Goal: Book appointment/travel/reservation

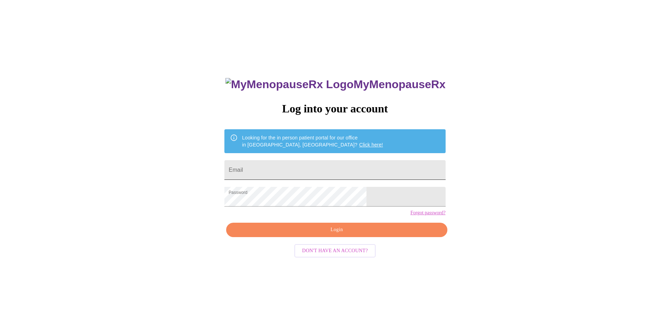
click at [297, 164] on input "Email" at bounding box center [334, 170] width 221 height 20
type input "nicole12603@gmail.com"
click at [311, 237] on button "Login" at bounding box center [336, 230] width 221 height 14
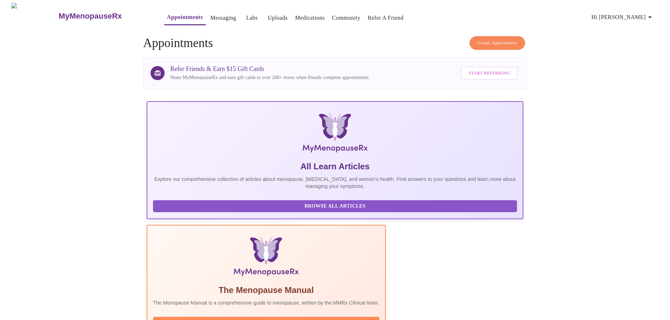
click at [246, 14] on link "Labs" at bounding box center [252, 18] width 12 height 10
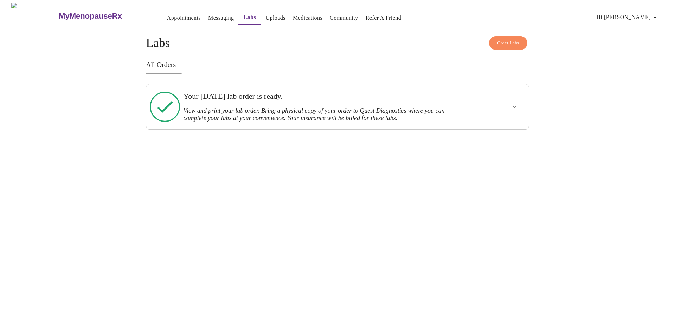
click at [516, 106] on icon "show more" at bounding box center [515, 107] width 4 height 2
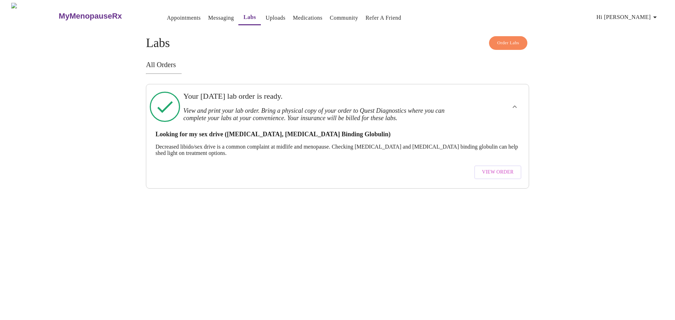
click at [498, 170] on span "View Order" at bounding box center [498, 172] width 32 height 9
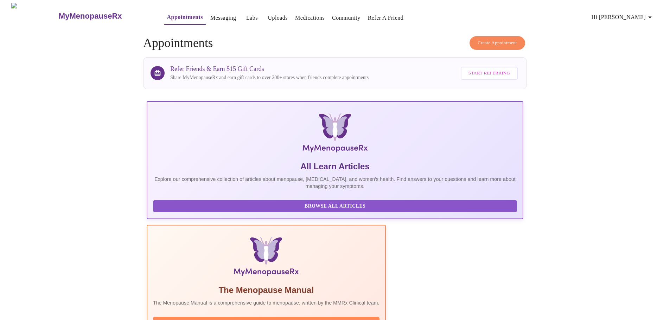
click at [494, 39] on span "Create Appointment" at bounding box center [497, 43] width 39 height 8
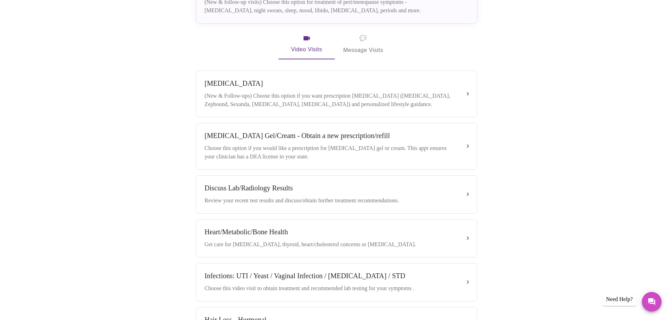
scroll to position [29, 0]
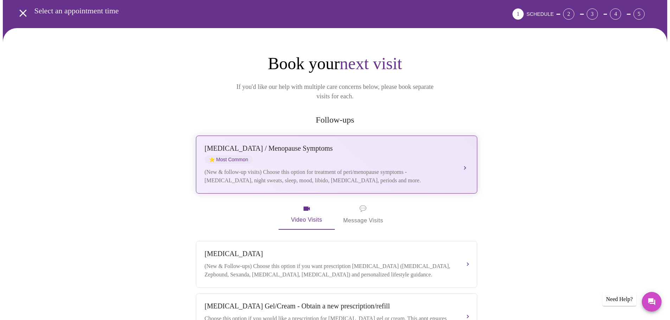
click at [298, 148] on div "[MEDICAL_DATA] / Menopause Symptoms ⭐ Most Common" at bounding box center [330, 154] width 250 height 19
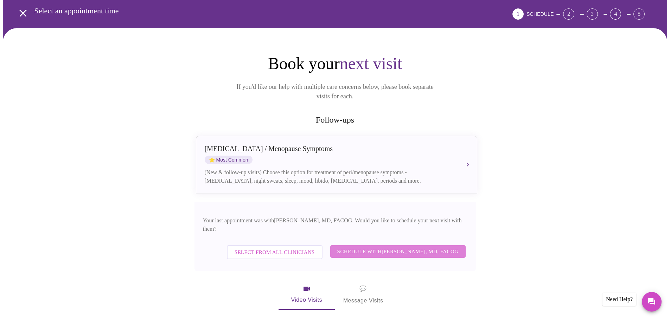
click at [387, 247] on span "Schedule with [PERSON_NAME], MD, FACOG" at bounding box center [397, 251] width 121 height 9
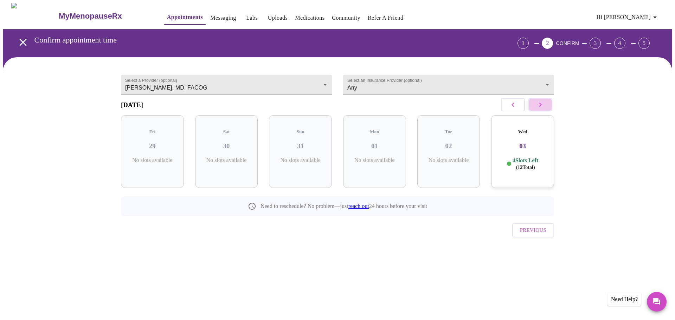
click at [535, 110] on button "button" at bounding box center [541, 104] width 24 height 13
click at [541, 109] on icon "button" at bounding box center [540, 105] width 8 height 8
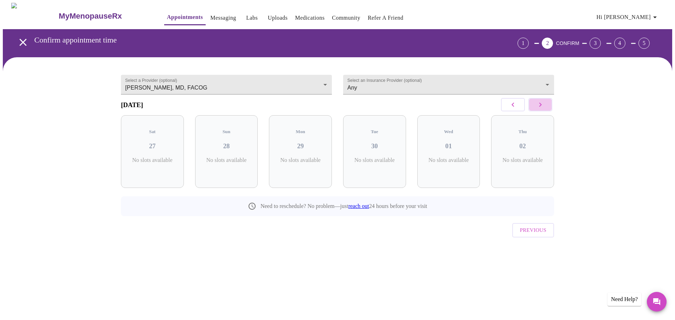
click at [541, 109] on icon "button" at bounding box center [540, 105] width 8 height 8
click at [517, 109] on icon "button" at bounding box center [513, 105] width 8 height 8
click at [540, 108] on icon "button" at bounding box center [540, 105] width 8 height 8
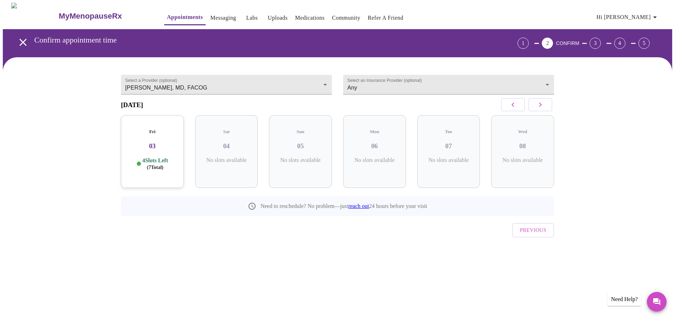
click at [154, 148] on div "Fri 03 4 Slots Left ( 7 Total)" at bounding box center [152, 151] width 63 height 73
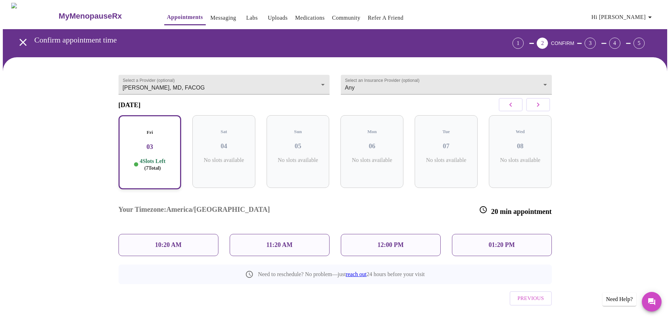
click at [390, 242] on p "12:00 PM" at bounding box center [390, 245] width 26 height 7
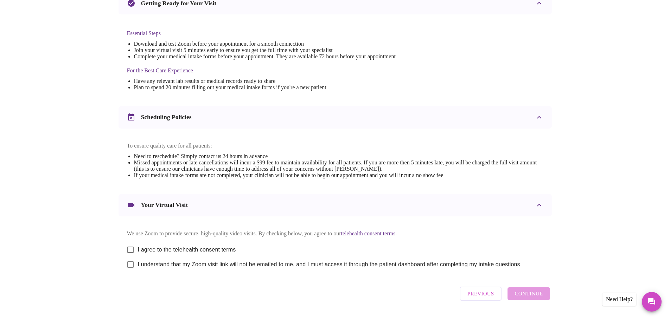
scroll to position [190, 0]
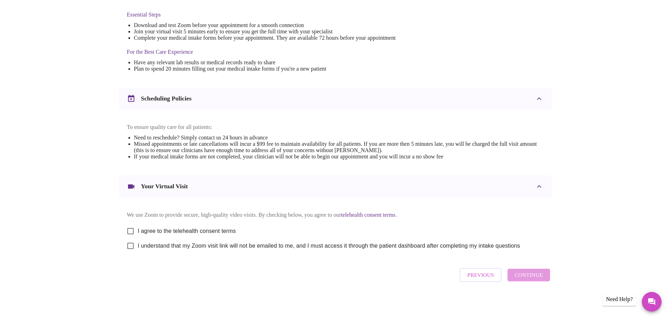
click at [217, 230] on span "I agree to the telehealth consent terms" at bounding box center [187, 231] width 98 height 8
click at [138, 230] on input "I agree to the telehealth consent terms" at bounding box center [130, 231] width 15 height 15
checkbox input "true"
click at [165, 247] on span "I understand that my Zoom visit link will not be emailed to me, and I must acce…" at bounding box center [329, 246] width 382 height 8
click at [138, 247] on input "I understand that my Zoom visit link will not be emailed to me, and I must acce…" at bounding box center [130, 246] width 15 height 15
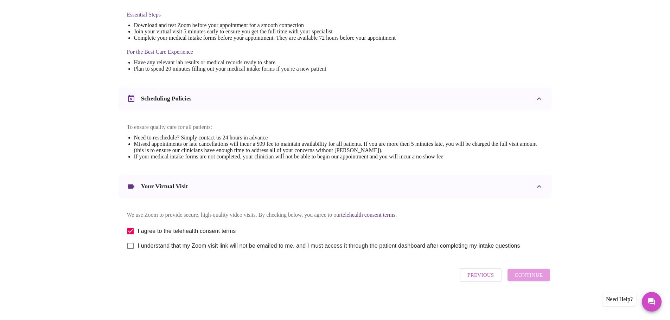
checkbox input "true"
click at [525, 278] on span "Continue" at bounding box center [529, 275] width 28 height 9
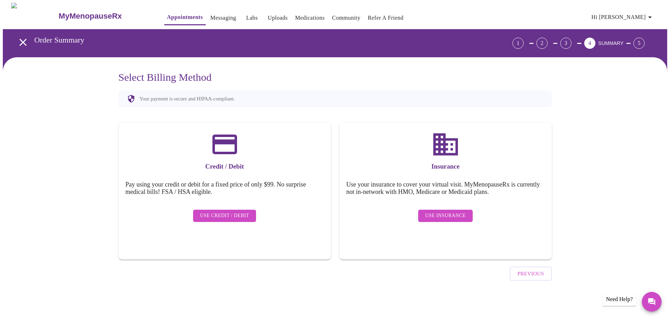
scroll to position [0, 0]
click at [523, 269] on span "Previous" at bounding box center [533, 273] width 26 height 9
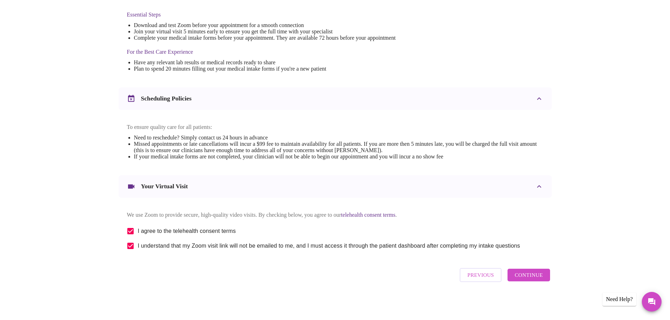
scroll to position [190, 0]
click at [524, 276] on span "Continue" at bounding box center [529, 275] width 28 height 9
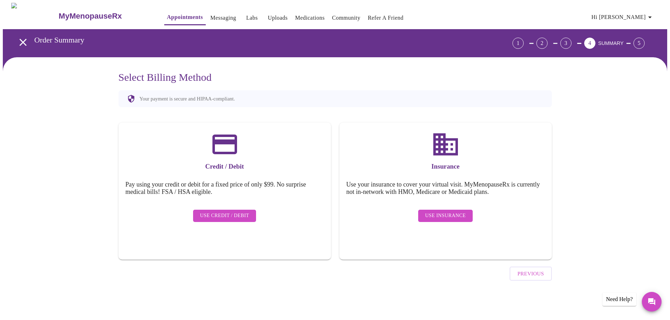
scroll to position [0, 0]
click at [434, 212] on span "Use Insurance" at bounding box center [448, 216] width 40 height 9
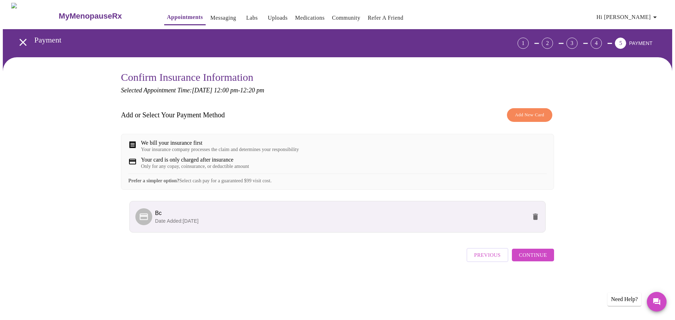
click at [526, 260] on span "Continue" at bounding box center [533, 255] width 28 height 9
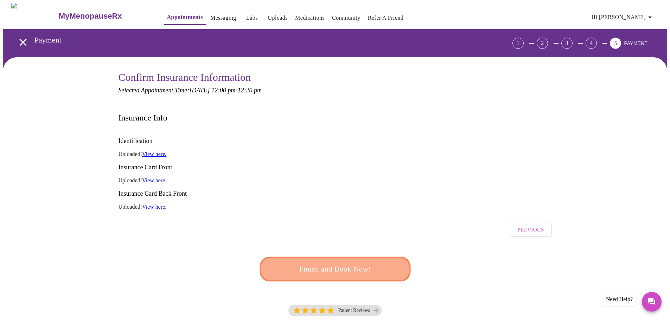
click at [335, 263] on span "Finish and Book Now!" at bounding box center [335, 269] width 130 height 13
